Goal: Check status

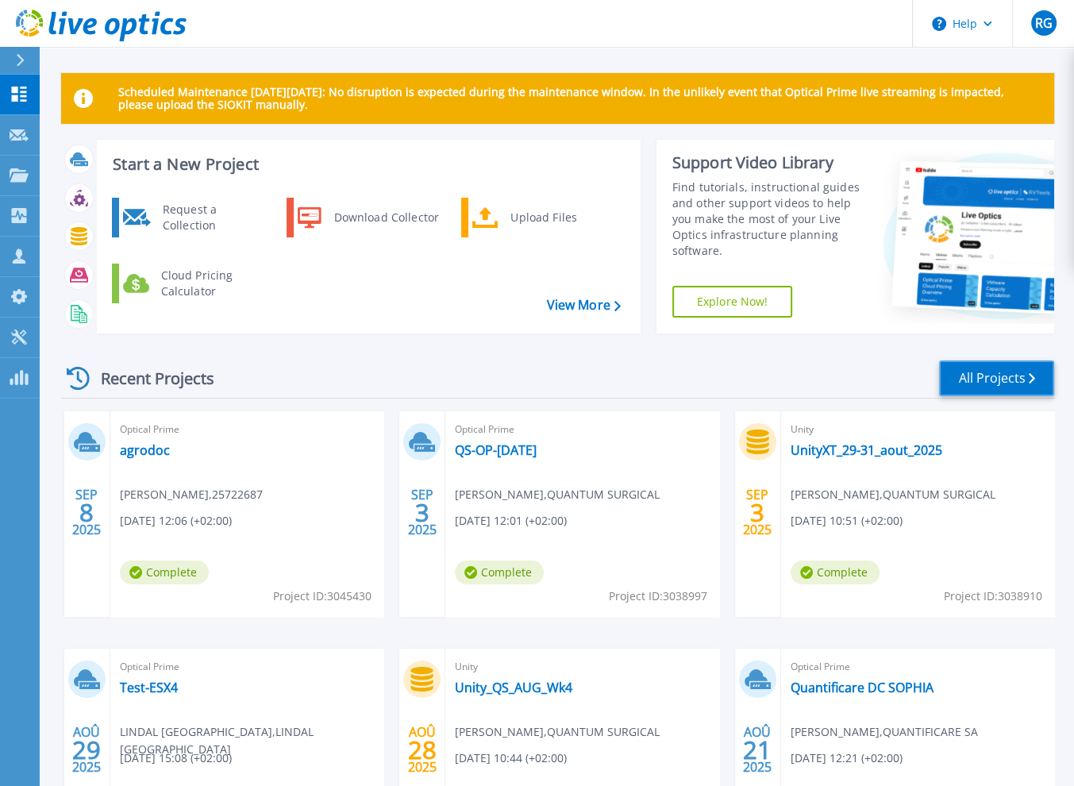
click at [975, 379] on link "All Projects" at bounding box center [996, 379] width 115 height 36
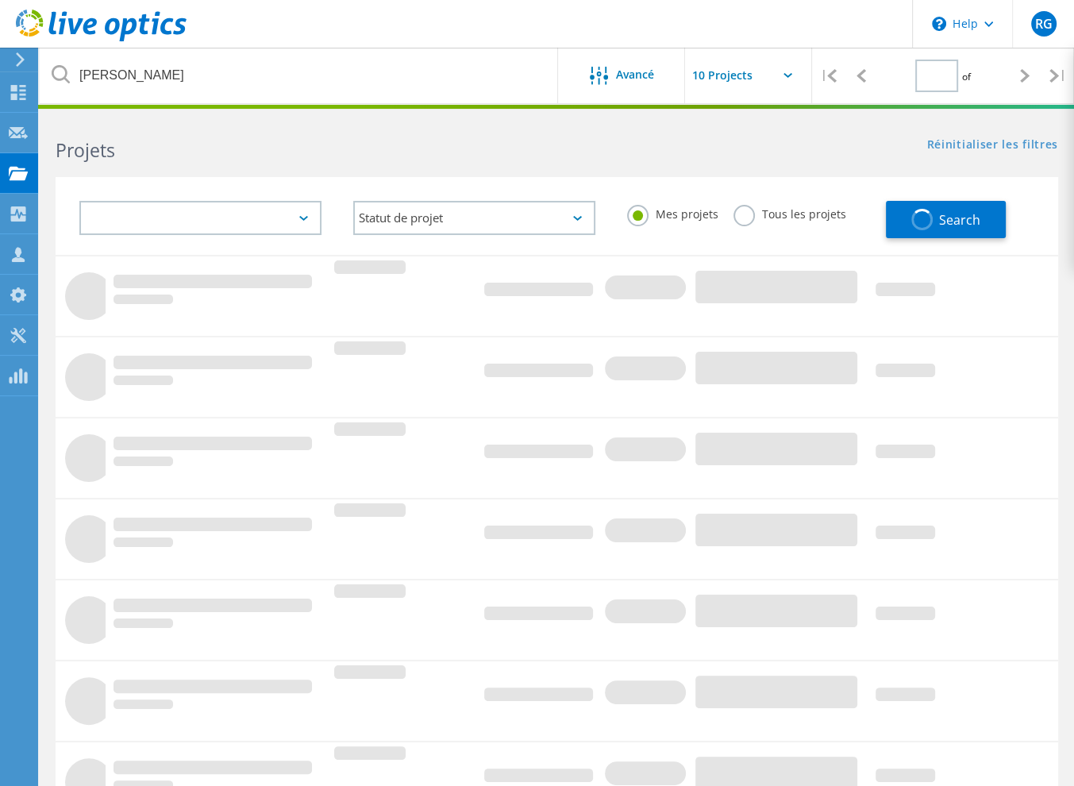
type input "1"
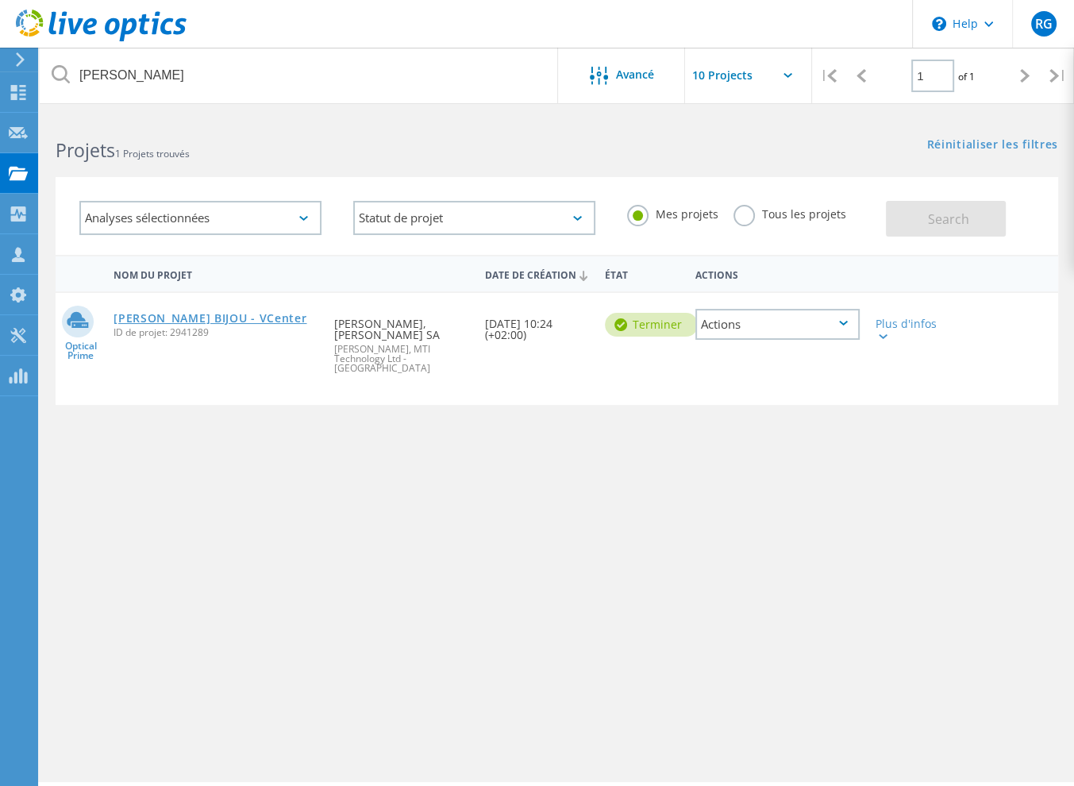
click at [206, 324] on link "[PERSON_NAME] BIJOU - VCenter" at bounding box center [210, 318] width 193 height 11
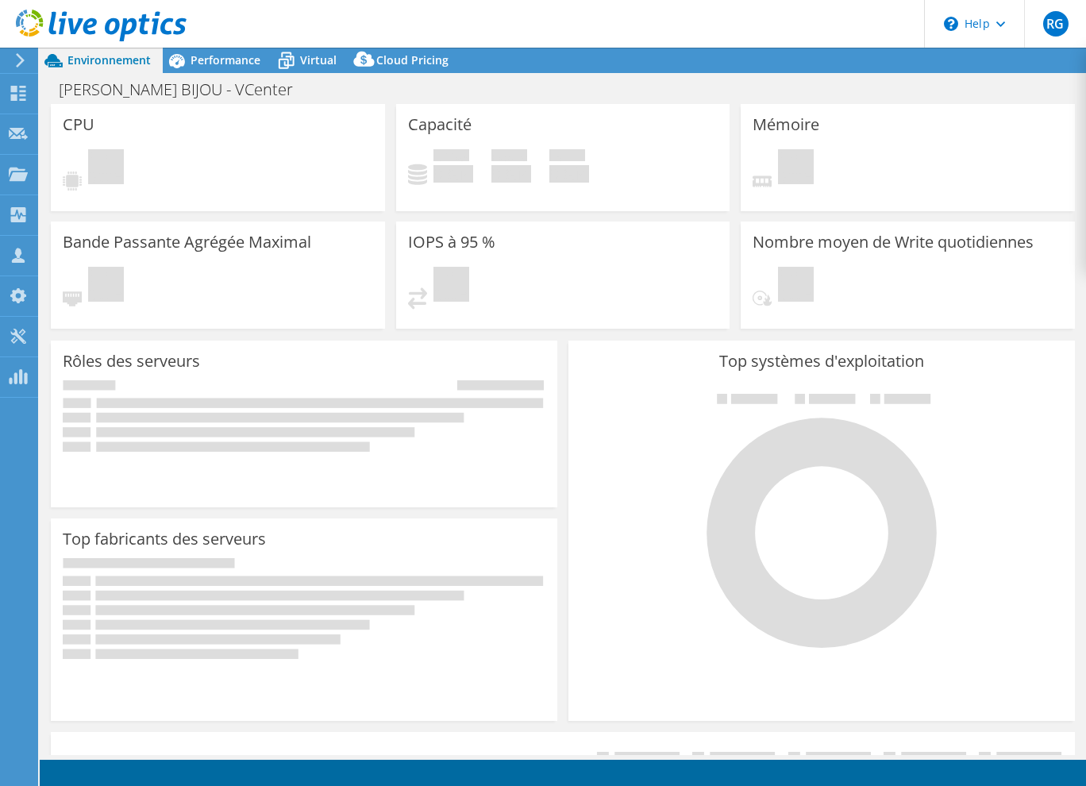
select select "USD"
